Goal: Book appointment/travel/reservation

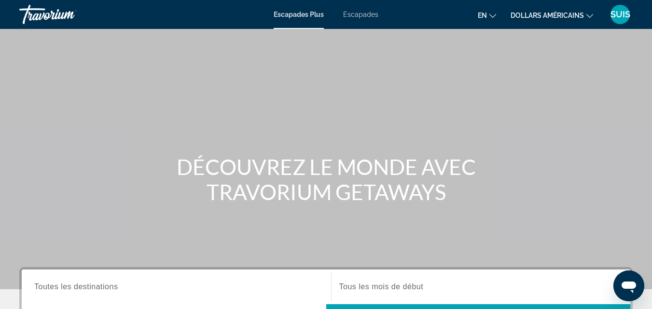
click at [589, 15] on icon "Changer de devise" at bounding box center [590, 16] width 7 height 7
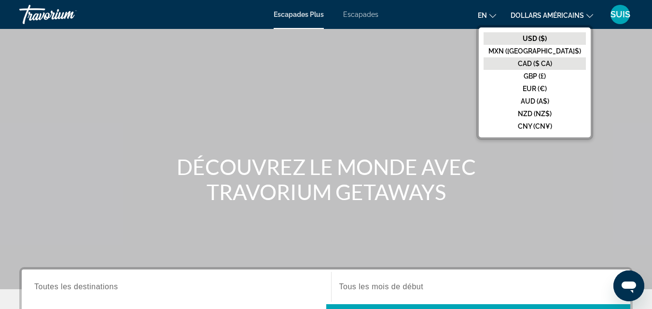
click at [552, 62] on font "CAD ($ CA)" at bounding box center [535, 64] width 34 height 8
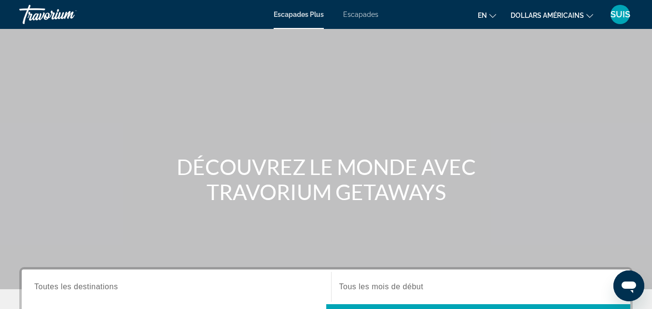
click at [493, 14] on icon "Changer de langue" at bounding box center [493, 16] width 7 height 7
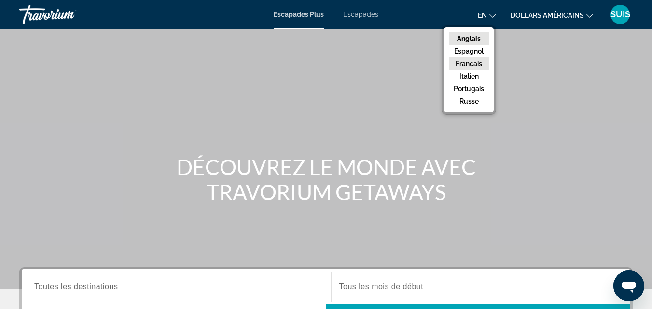
click at [481, 63] on font "Français" at bounding box center [469, 64] width 27 height 8
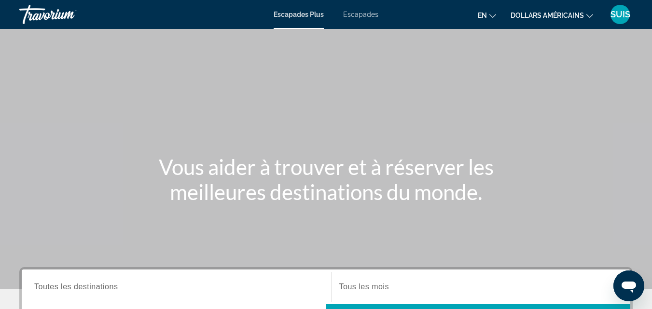
click at [590, 15] on icon "Changer de devise" at bounding box center [590, 16] width 7 height 7
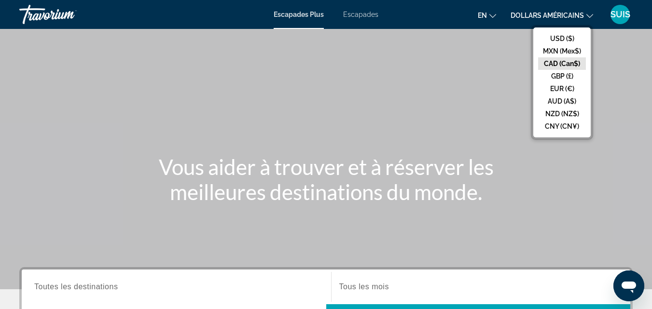
click at [568, 64] on button "CAD (Can$)" at bounding box center [562, 63] width 48 height 13
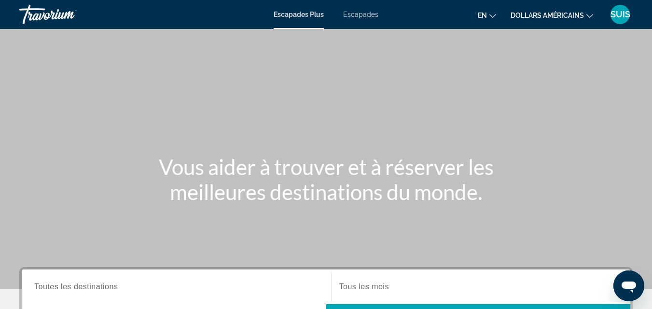
click at [589, 16] on icon "Changer de devise" at bounding box center [590, 16] width 7 height 4
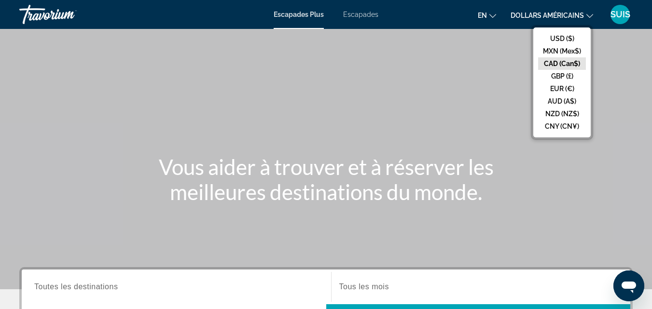
click at [572, 66] on button "CAD (Can$)" at bounding box center [562, 63] width 48 height 13
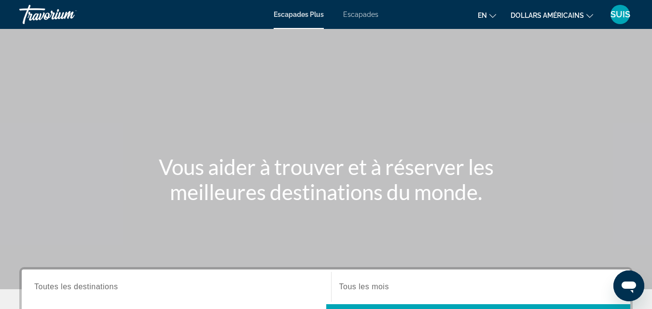
click at [360, 10] on div "Escapades Plus Escapades en English Español Français Italiano Português русский…" at bounding box center [326, 14] width 652 height 25
click at [358, 17] on font "Escapades" at bounding box center [360, 15] width 35 height 8
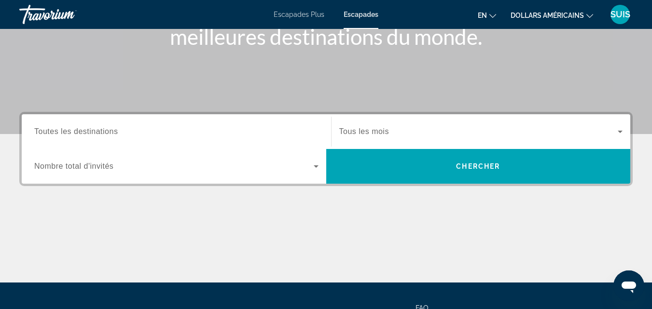
scroll to position [193, 0]
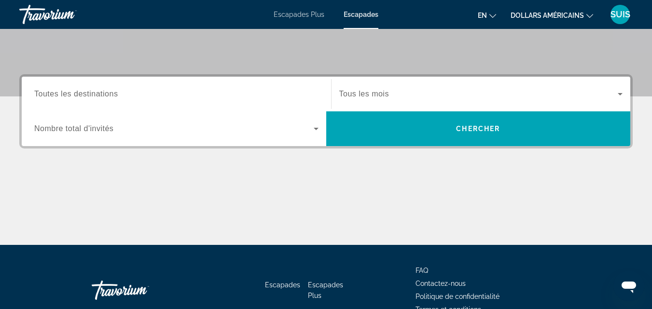
click at [314, 131] on icon "Search widget" at bounding box center [316, 129] width 12 height 12
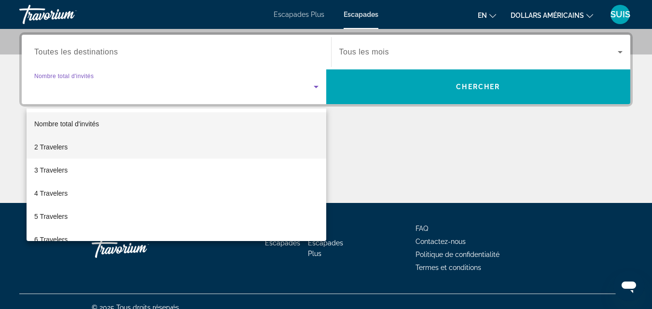
scroll to position [236, 0]
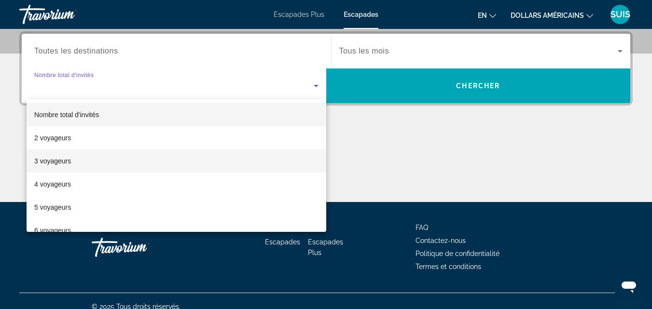
click at [51, 163] on font "3 voyageurs" at bounding box center [52, 161] width 37 height 8
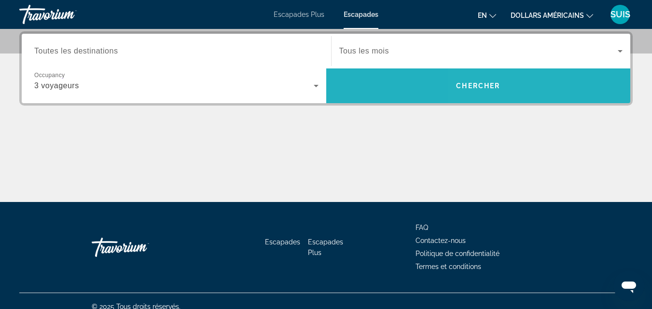
click at [500, 90] on span "Search widget" at bounding box center [478, 85] width 305 height 23
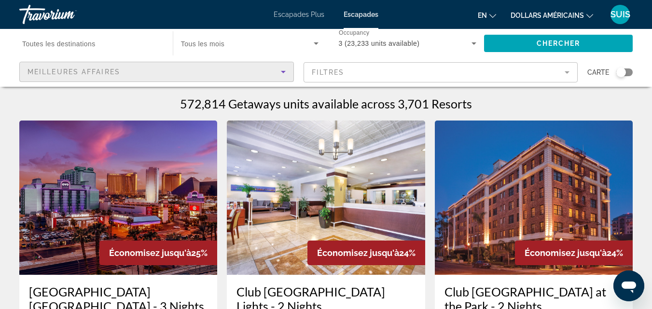
click at [282, 73] on icon "Sort by" at bounding box center [284, 72] width 12 height 12
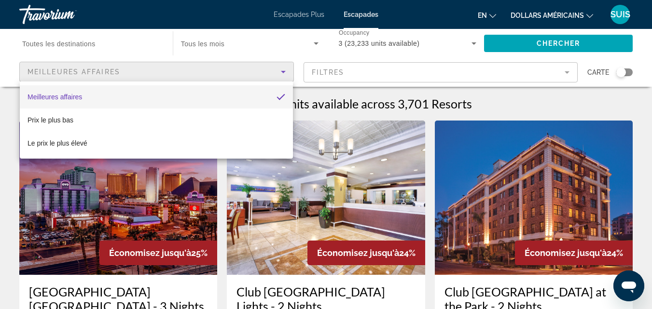
click at [282, 73] on div at bounding box center [326, 154] width 652 height 309
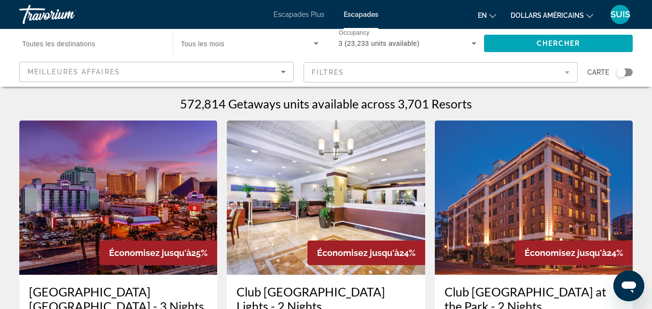
click at [569, 70] on mat-form-field "Filtres" at bounding box center [441, 72] width 275 height 20
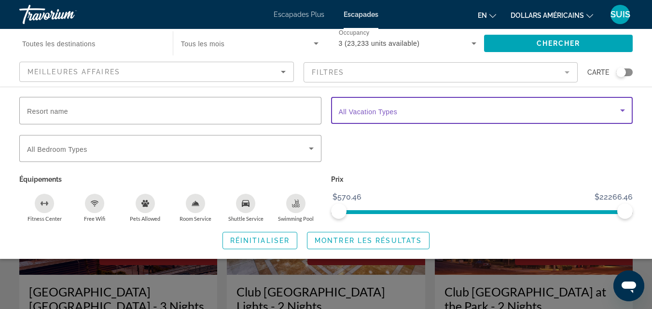
click at [622, 108] on icon "Search widget" at bounding box center [623, 111] width 12 height 12
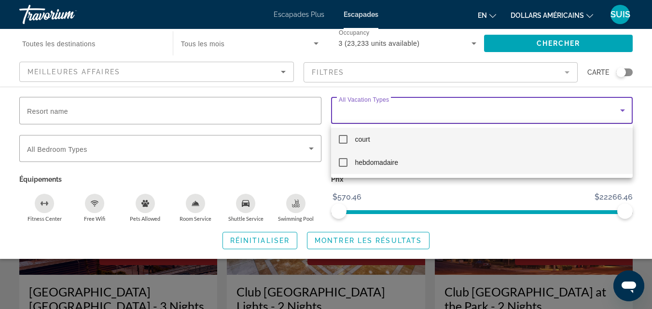
click at [345, 162] on mat-pseudo-checkbox at bounding box center [343, 162] width 9 height 9
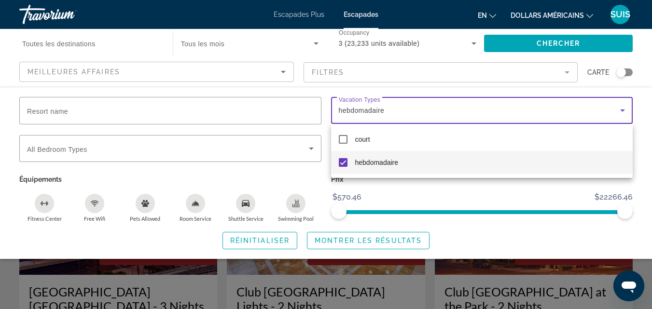
click at [621, 110] on div at bounding box center [326, 154] width 652 height 309
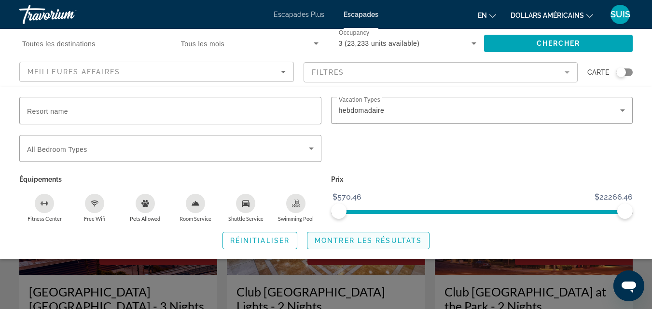
click at [372, 239] on span "Montrer les résultats" at bounding box center [368, 241] width 107 height 8
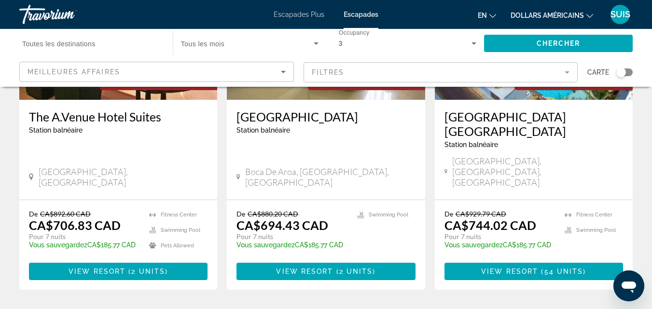
scroll to position [1304, 0]
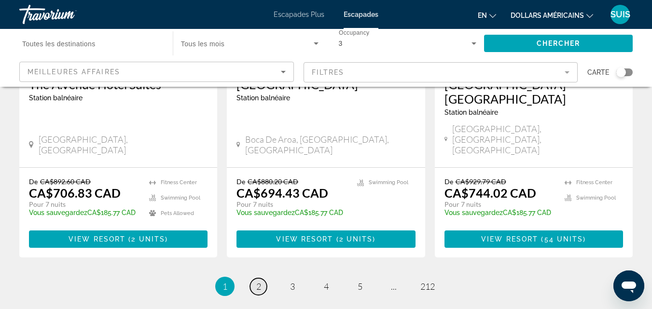
click at [260, 281] on span "2" at bounding box center [258, 286] width 5 height 11
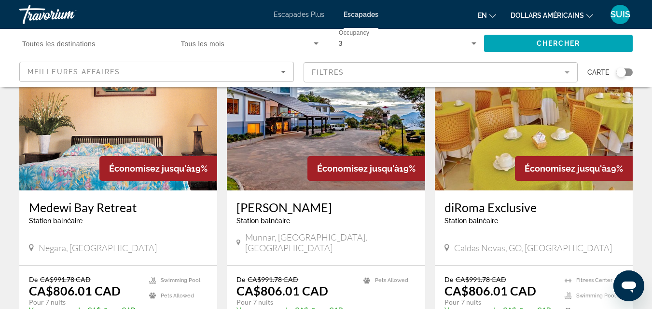
scroll to position [772, 0]
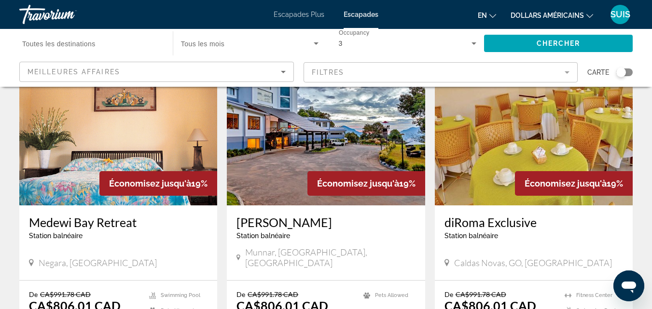
click at [95, 42] on span "Toutes les destinations" at bounding box center [58, 44] width 73 height 8
click at [95, 42] on input "Destination Toutes les destinations" at bounding box center [91, 44] width 138 height 12
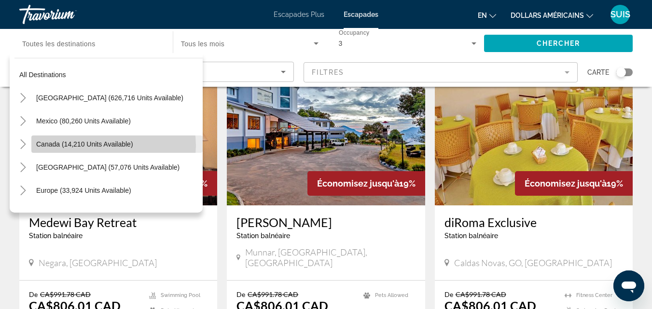
click at [107, 146] on span "Canada (14,210 units available)" at bounding box center [84, 144] width 97 height 8
type input "**********"
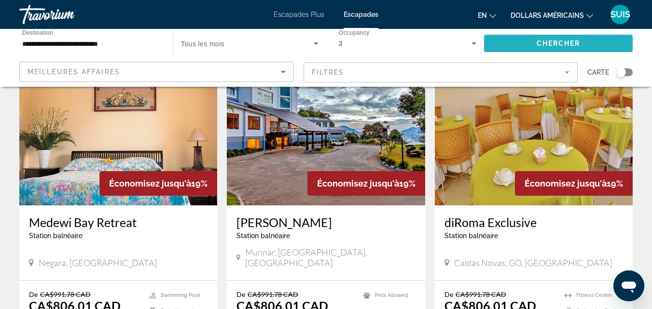
click at [601, 41] on span "Search widget" at bounding box center [558, 43] width 149 height 23
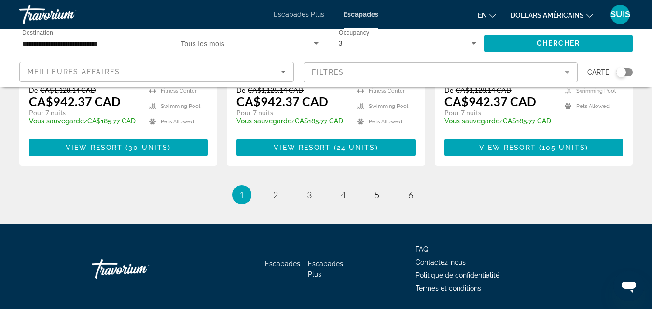
scroll to position [1325, 0]
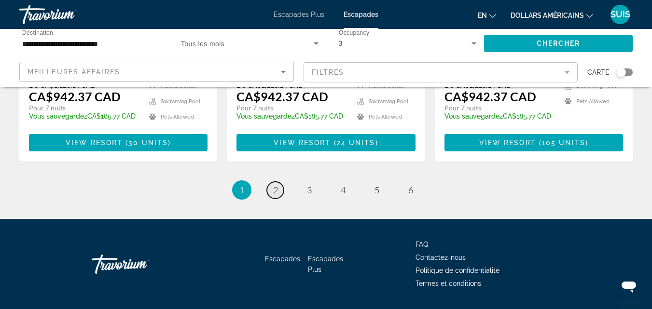
click at [277, 182] on link "page 2" at bounding box center [275, 190] width 17 height 17
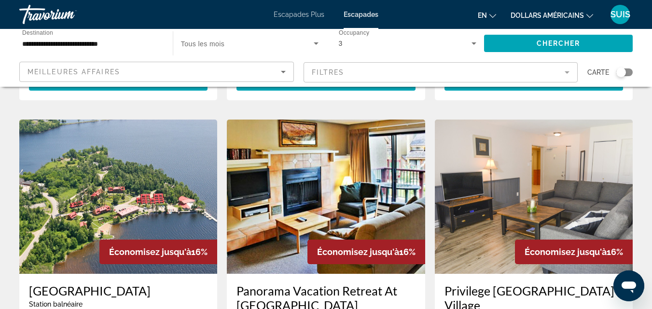
scroll to position [338, 0]
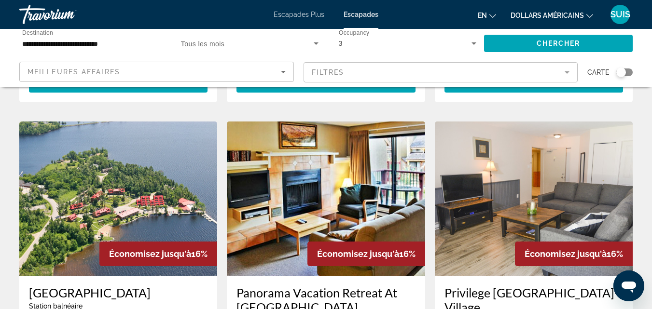
click at [536, 202] on img "Contenu principal" at bounding box center [534, 199] width 198 height 154
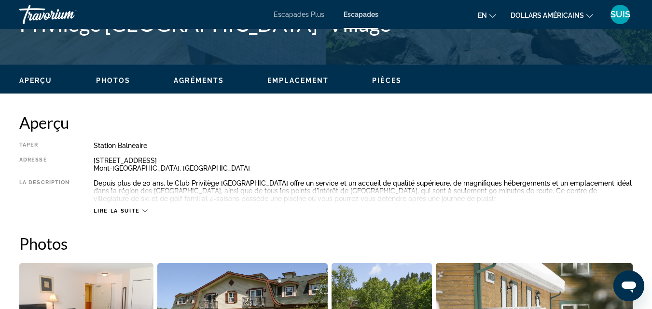
scroll to position [435, 0]
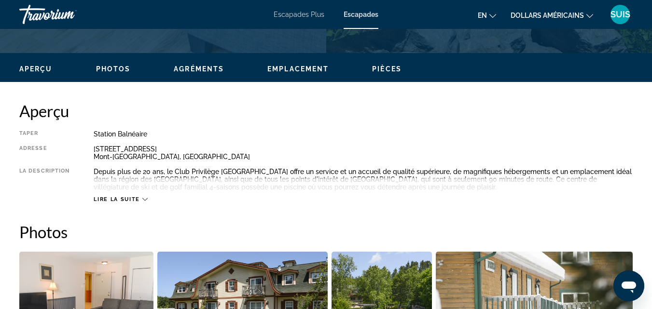
click at [143, 197] on icon "Contenu principal" at bounding box center [144, 199] width 5 height 5
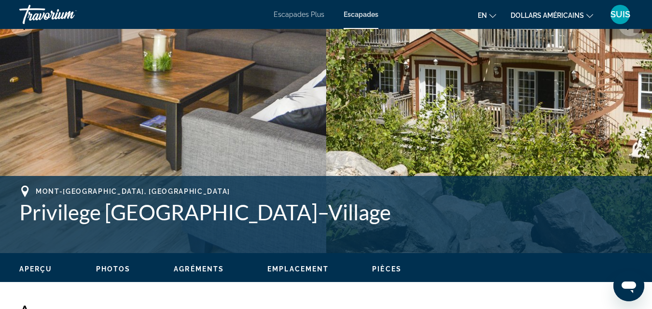
scroll to position [97, 0]
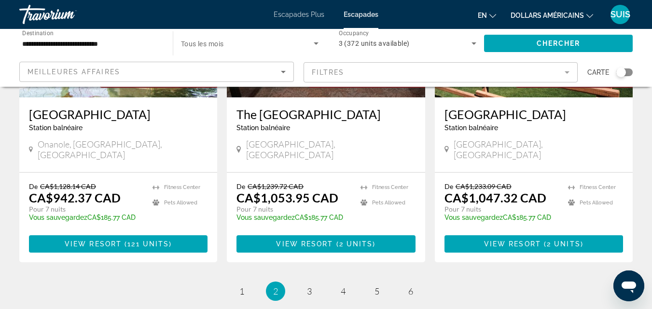
scroll to position [1255, 0]
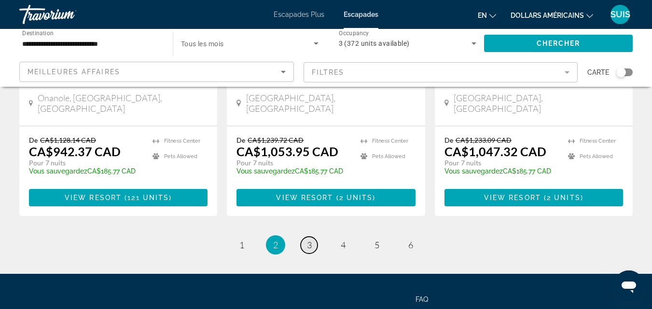
click at [306, 237] on link "page 3" at bounding box center [309, 245] width 17 height 17
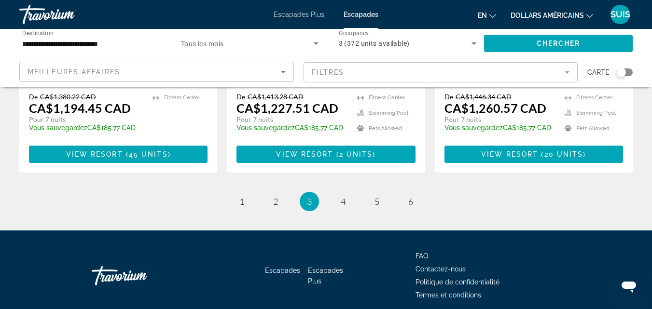
scroll to position [1339, 0]
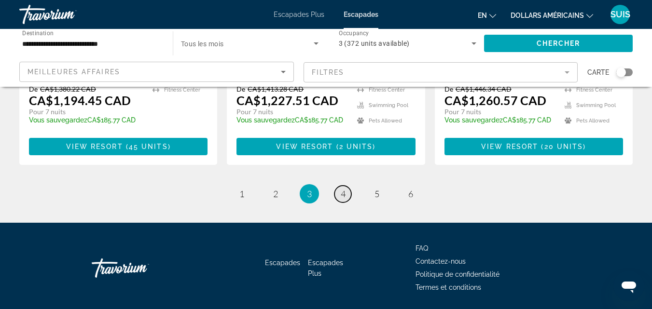
click at [348, 186] on link "page 4" at bounding box center [343, 194] width 17 height 17
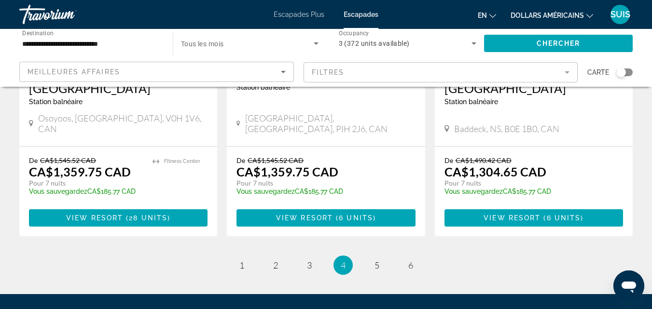
scroll to position [1255, 0]
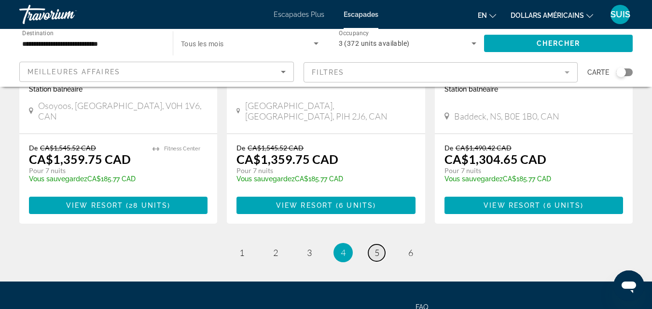
click at [379, 246] on link "page 5" at bounding box center [376, 253] width 17 height 17
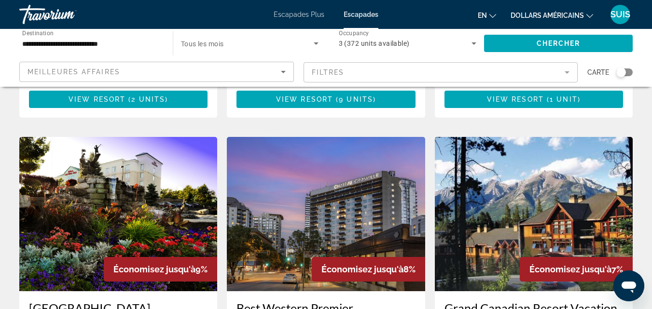
scroll to position [1014, 0]
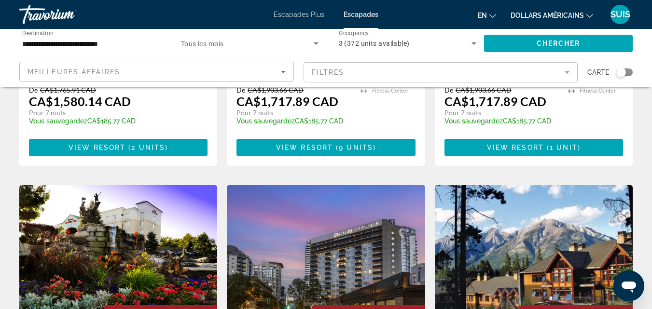
click at [127, 189] on img "Contenu principal" at bounding box center [118, 262] width 198 height 154
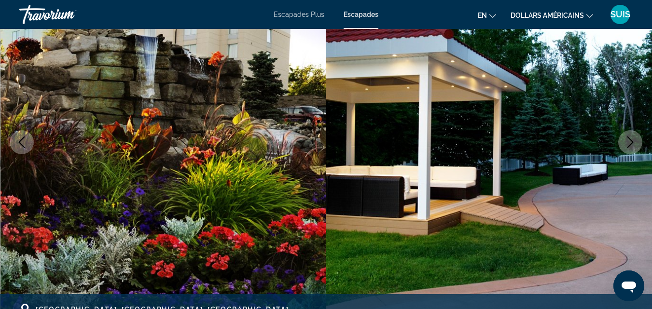
scroll to position [145, 0]
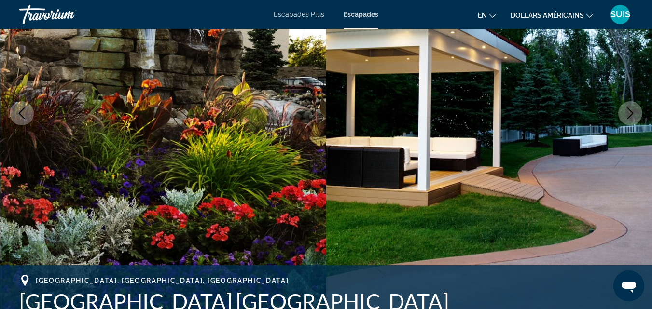
click at [630, 110] on icon "Next image" at bounding box center [631, 114] width 6 height 12
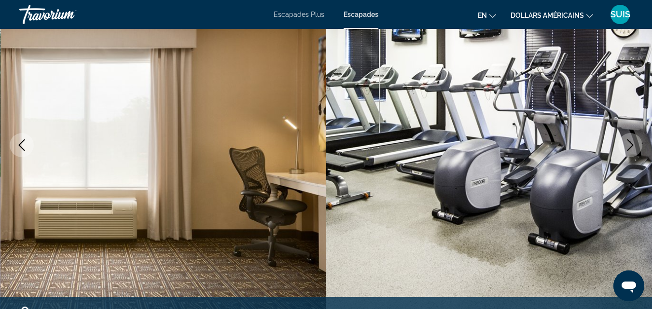
scroll to position [48, 0]
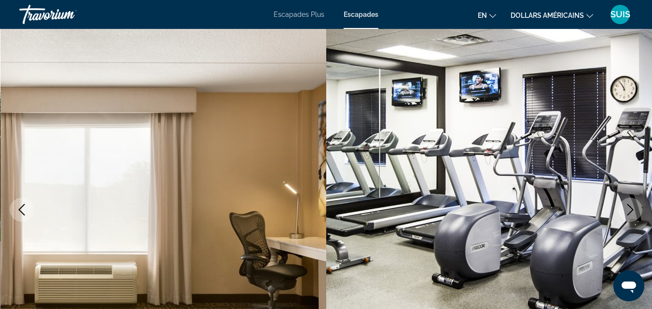
click at [630, 209] on icon "Next image" at bounding box center [631, 210] width 12 height 12
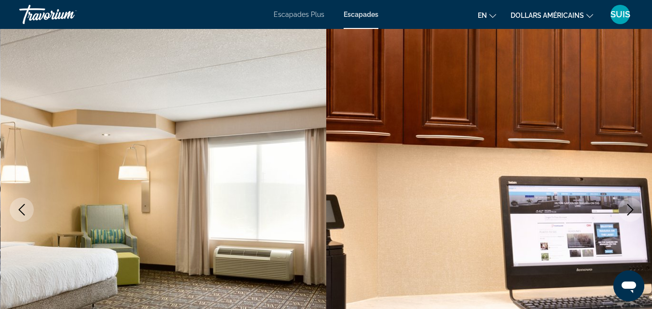
click at [630, 209] on icon "Next image" at bounding box center [631, 210] width 12 height 12
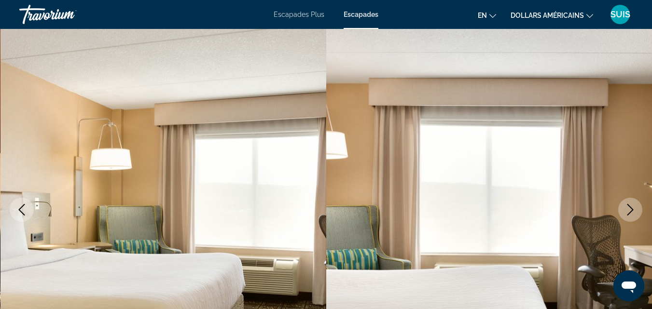
click at [630, 209] on icon "Next image" at bounding box center [631, 210] width 12 height 12
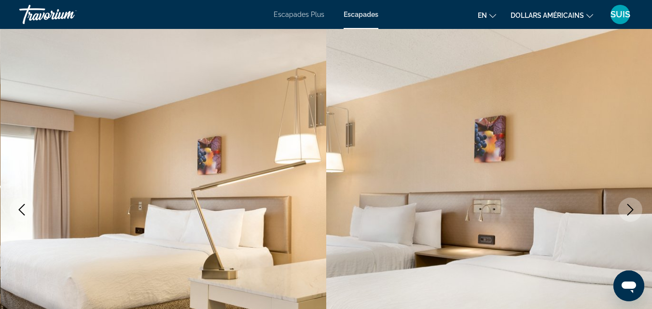
click at [630, 209] on icon "Next image" at bounding box center [631, 210] width 12 height 12
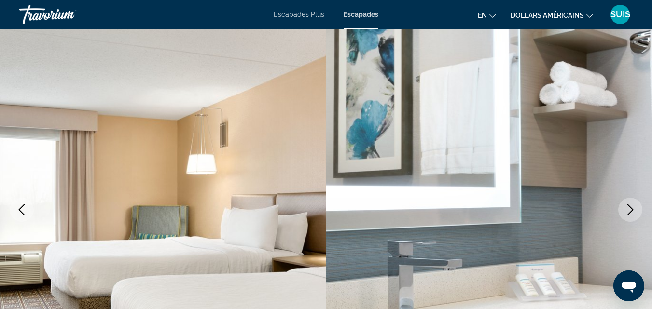
click at [630, 209] on icon "Next image" at bounding box center [631, 210] width 12 height 12
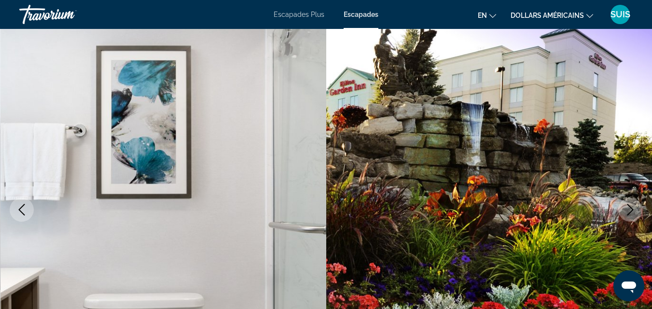
click at [630, 209] on icon "Next image" at bounding box center [631, 210] width 12 height 12
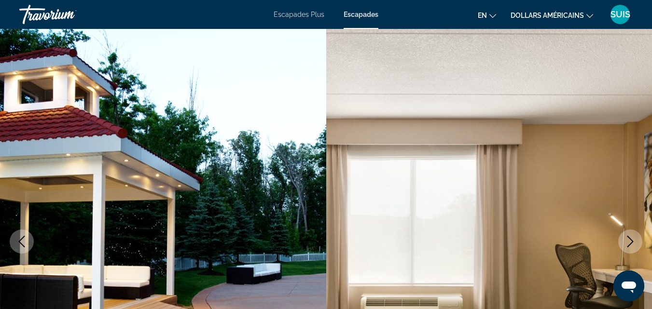
scroll to position [0, 0]
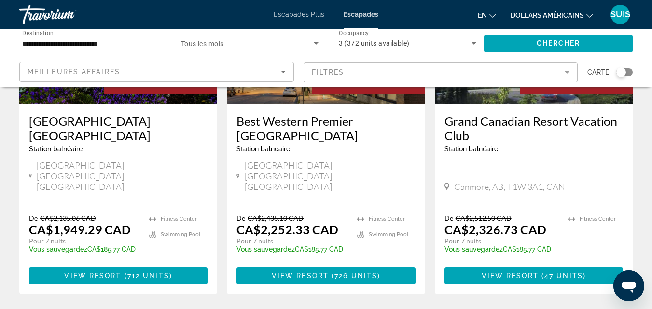
scroll to position [1255, 0]
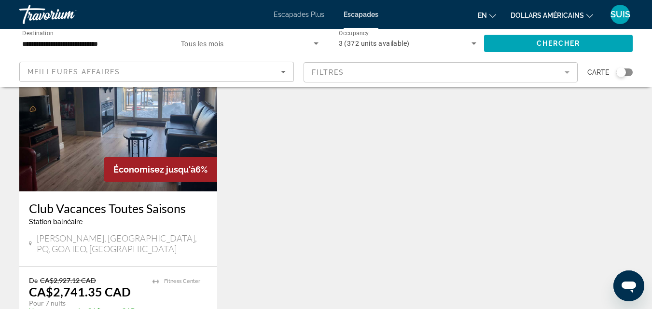
scroll to position [97, 0]
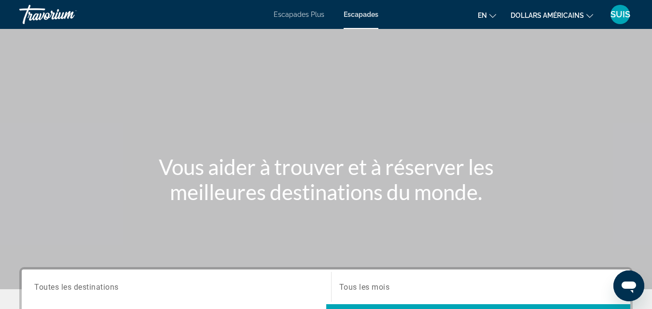
click at [309, 20] on div "Escapades Plus Escapades en English Español Français Italiano Português русский…" at bounding box center [326, 14] width 652 height 25
click at [309, 18] on font "Escapades Plus" at bounding box center [299, 15] width 51 height 8
